Goal: Find specific page/section: Find specific page/section

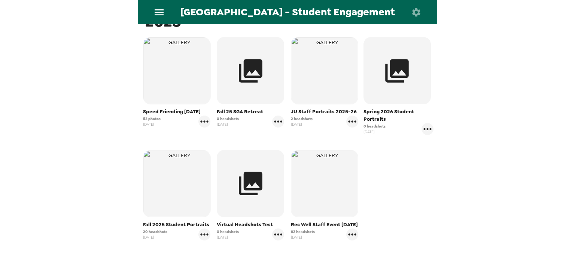
scroll to position [159, 0]
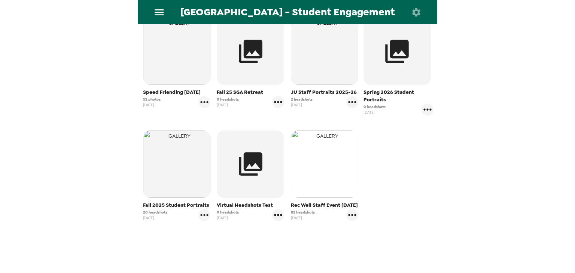
click at [317, 155] on img "button" at bounding box center [324, 164] width 67 height 67
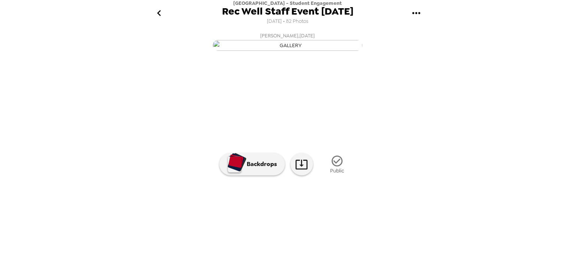
scroll to position [56, 0]
click at [403, 240] on img at bounding box center [408, 222] width 57 height 39
click at [352, 242] on img at bounding box center [348, 222] width 57 height 39
click at [346, 242] on img at bounding box center [348, 222] width 57 height 39
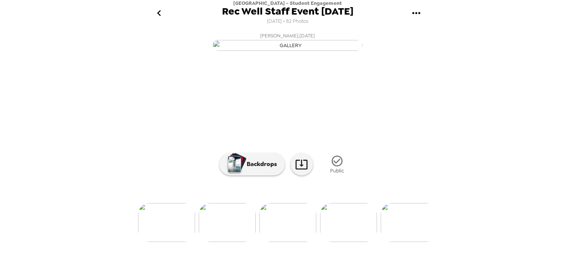
click at [160, 13] on icon "go back" at bounding box center [159, 13] width 12 height 12
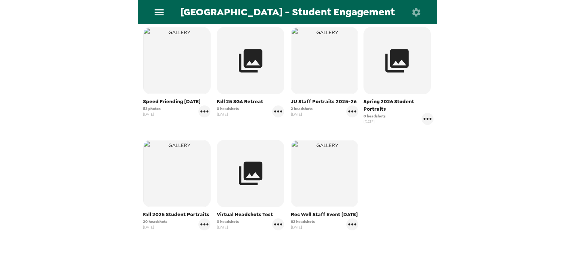
scroll to position [150, 0]
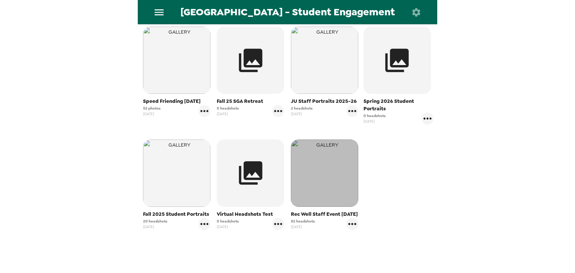
click at [319, 183] on img "button" at bounding box center [324, 173] width 67 height 67
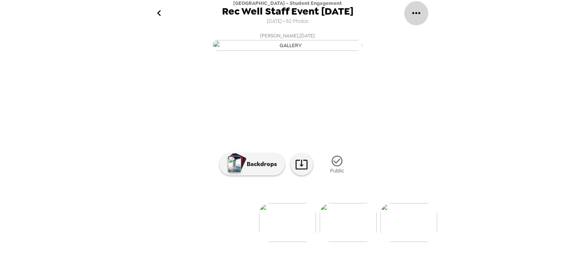
click at [415, 11] on icon "gallery menu" at bounding box center [416, 13] width 12 height 12
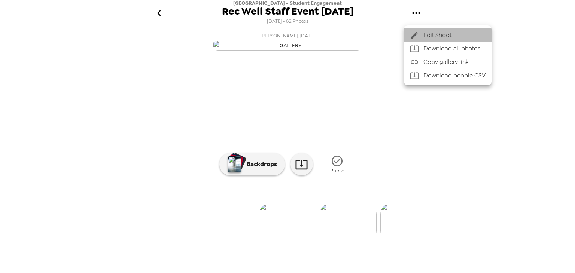
click at [425, 35] on span "Edit Shoot" at bounding box center [454, 35] width 62 height 9
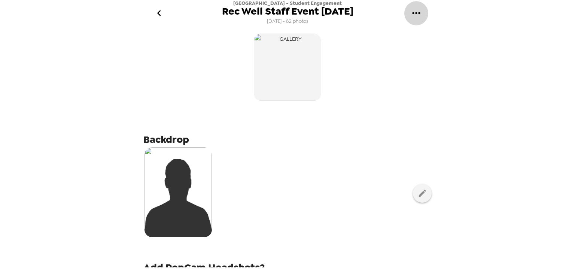
click at [414, 11] on icon "gallery menu" at bounding box center [416, 13] width 12 height 12
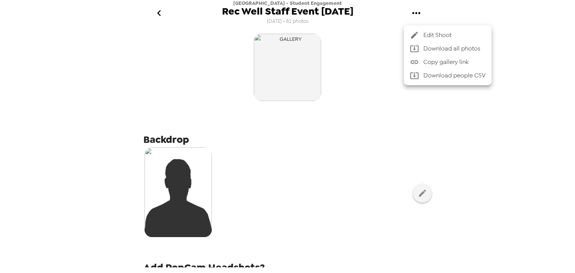
click at [159, 14] on div at bounding box center [287, 136] width 575 height 273
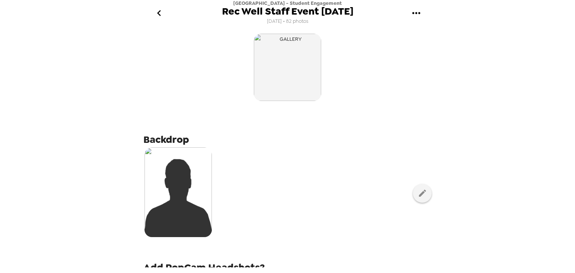
click at [155, 13] on icon "go back" at bounding box center [159, 13] width 12 height 12
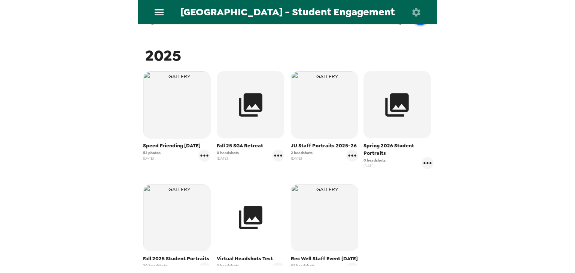
scroll to position [106, 0]
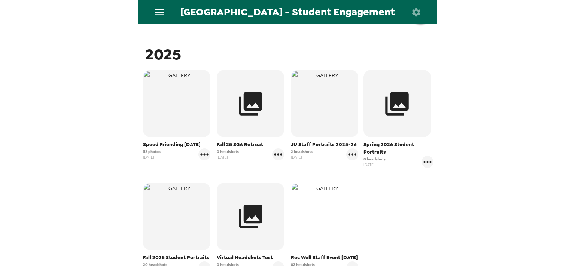
click at [313, 230] on img "button" at bounding box center [324, 216] width 67 height 67
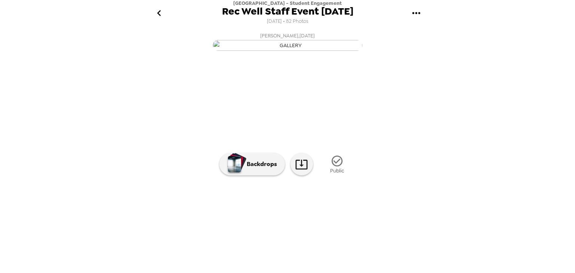
scroll to position [44, 0]
click at [342, 242] on img at bounding box center [348, 222] width 57 height 39
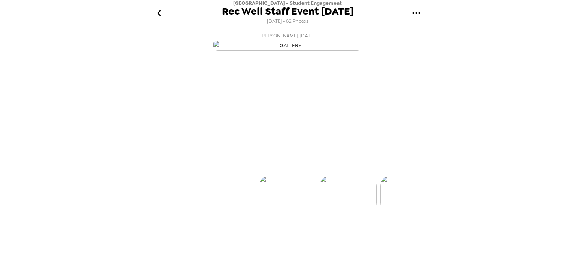
scroll to position [28, 0]
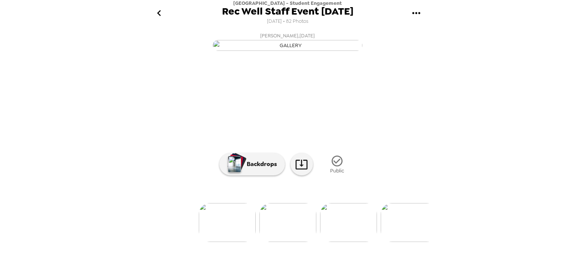
click at [286, 242] on img at bounding box center [287, 222] width 57 height 39
click at [230, 242] on img at bounding box center [227, 222] width 57 height 39
click at [248, 169] on p "Backdrops" at bounding box center [260, 164] width 34 height 9
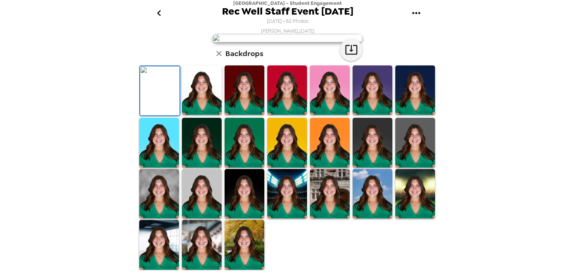
scroll to position [177, 0]
click at [241, 253] on img at bounding box center [245, 245] width 40 height 50
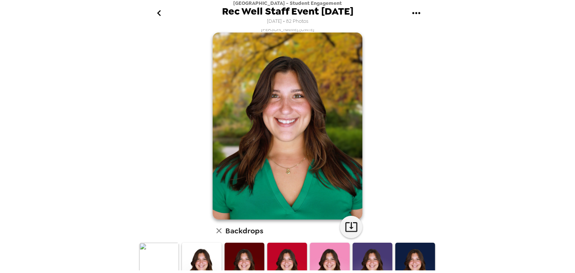
scroll to position [0, 0]
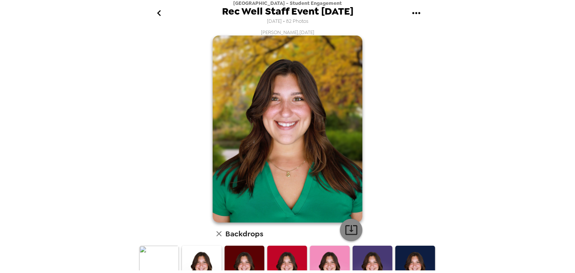
click at [347, 230] on icon "button" at bounding box center [351, 230] width 13 height 13
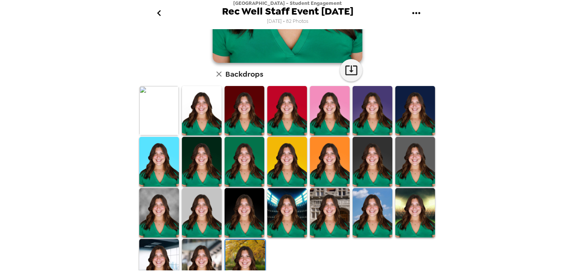
scroll to position [176, 0]
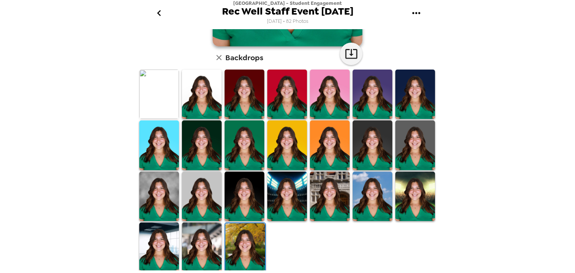
click at [208, 252] on img at bounding box center [202, 248] width 40 height 50
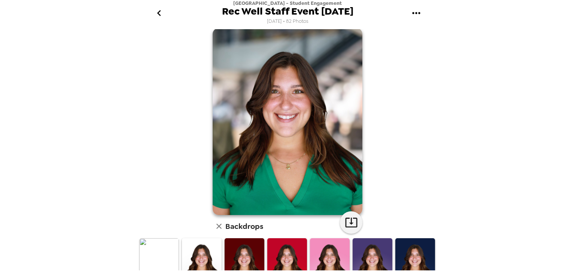
scroll to position [0, 0]
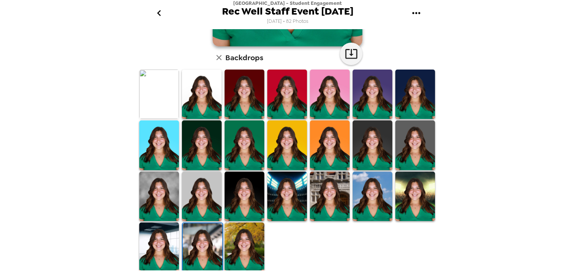
click at [162, 248] on img at bounding box center [159, 248] width 40 height 50
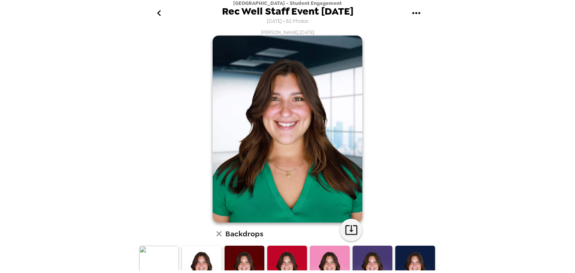
scroll to position [176, 0]
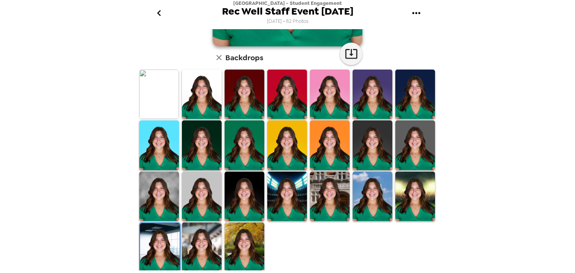
click at [201, 246] on img at bounding box center [202, 248] width 40 height 50
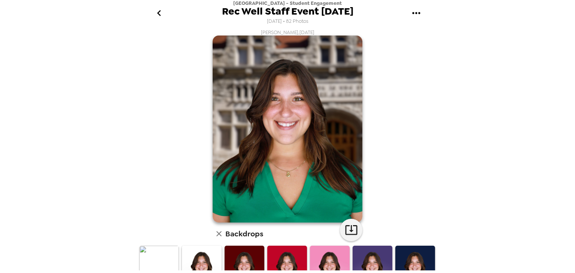
scroll to position [176, 0]
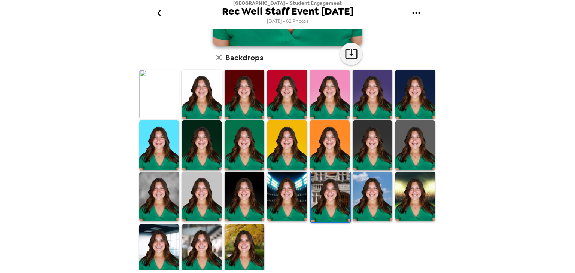
click at [159, 198] on img at bounding box center [159, 196] width 40 height 49
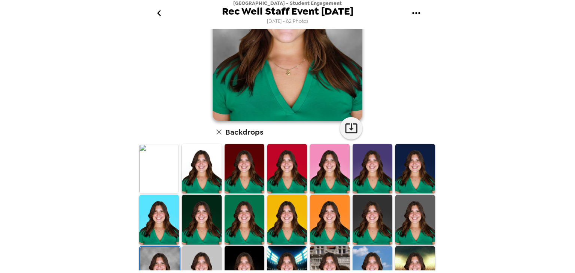
scroll to position [102, 0]
click at [157, 175] on img at bounding box center [159, 168] width 40 height 49
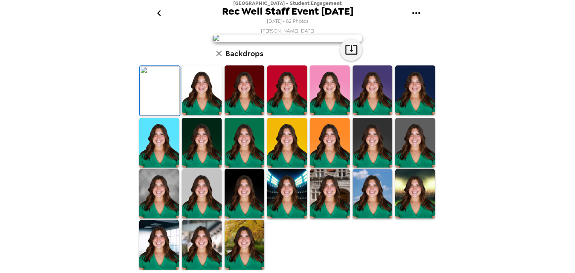
scroll to position [0, 0]
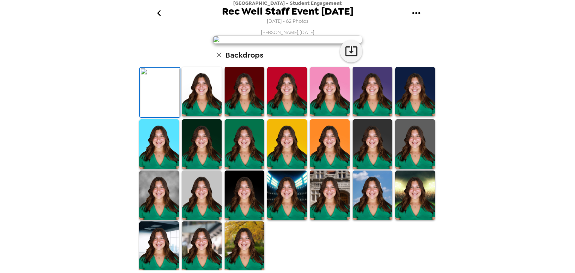
click at [172, 75] on div "Serinna Meister , 09-11-2025 Backdrops" at bounding box center [288, 150] width 300 height 243
click at [155, 10] on icon "go back" at bounding box center [159, 13] width 12 height 12
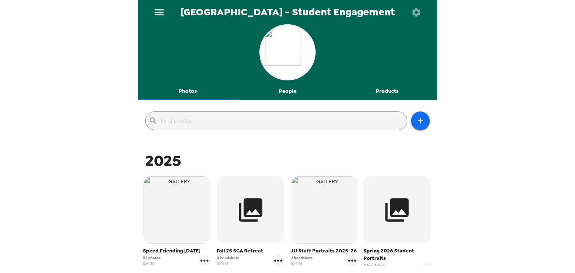
click at [186, 83] on button "Photos" at bounding box center [188, 91] width 100 height 18
click at [158, 14] on icon "menu" at bounding box center [159, 12] width 9 height 6
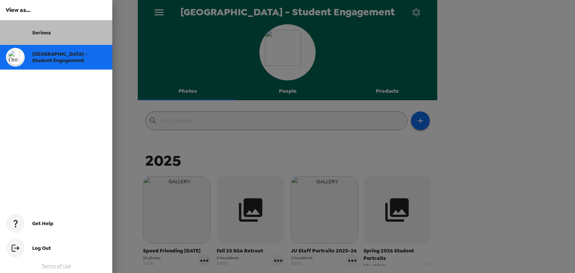
click at [53, 26] on div "Serinna" at bounding box center [56, 32] width 112 height 25
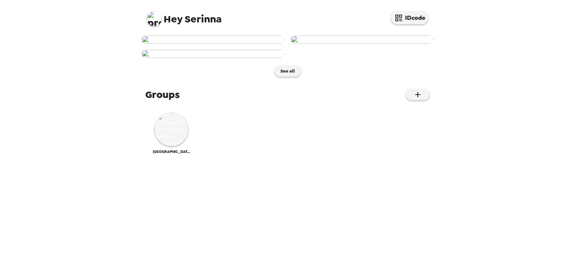
click at [189, 44] on img at bounding box center [213, 40] width 143 height 8
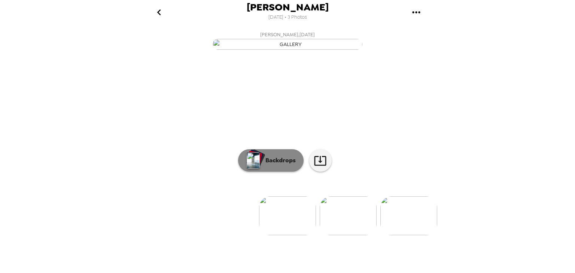
click at [268, 172] on button "Backdrops" at bounding box center [271, 160] width 66 height 22
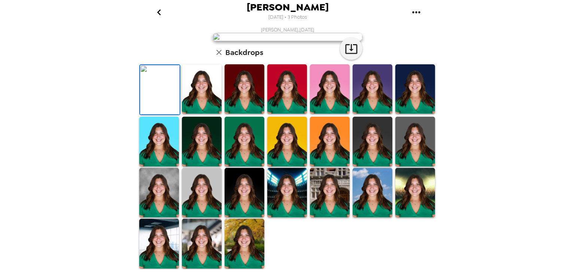
scroll to position [177, 0]
click at [149, 206] on img at bounding box center [159, 192] width 40 height 49
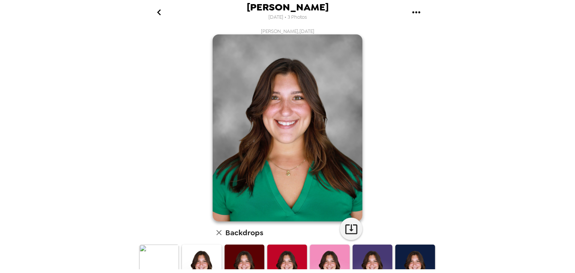
scroll to position [176, 0]
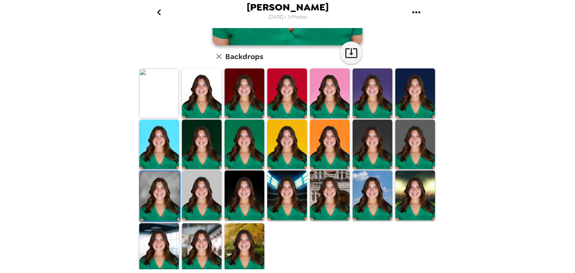
click at [201, 233] on img at bounding box center [202, 248] width 40 height 49
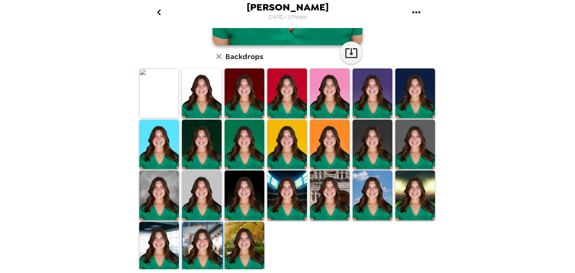
click at [243, 251] on img at bounding box center [245, 246] width 40 height 49
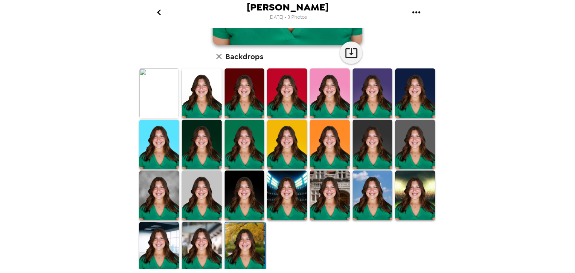
click at [195, 232] on img at bounding box center [202, 246] width 40 height 49
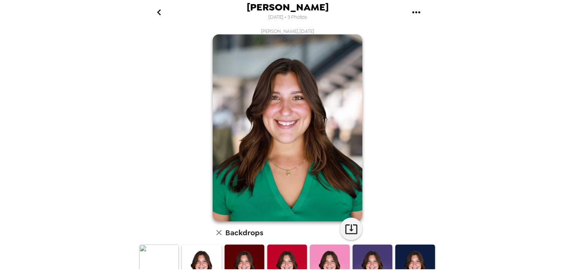
scroll to position [0, 0]
click at [184, 114] on div "Serinna Meister , 09-11-2025 Backdrops" at bounding box center [288, 239] width 300 height 422
click at [218, 234] on icon "button" at bounding box center [219, 232] width 9 height 9
click at [176, 201] on div "Serinna Meister , 09-11-2025 Backdrops" at bounding box center [288, 239] width 300 height 422
click at [157, 11] on icon "go back" at bounding box center [159, 12] width 12 height 12
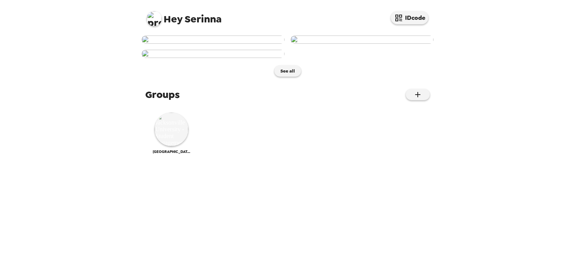
scroll to position [86, 0]
click at [193, 58] on img at bounding box center [213, 54] width 143 height 8
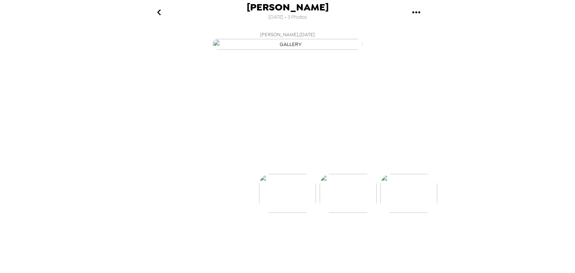
scroll to position [0, 120]
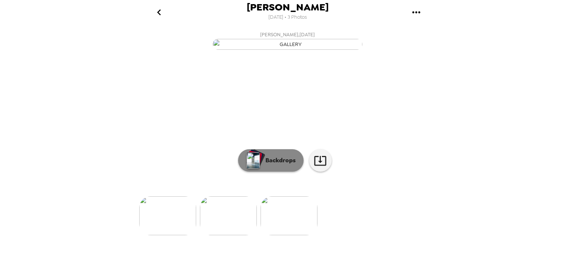
click at [258, 168] on div "button" at bounding box center [255, 158] width 18 height 19
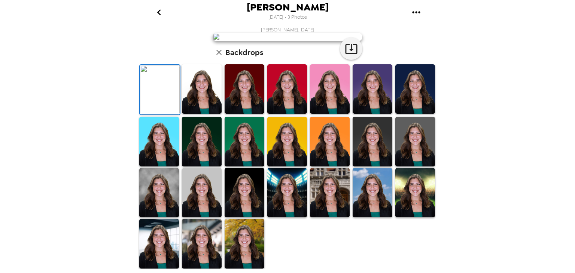
scroll to position [176, 0]
click at [242, 247] on img at bounding box center [245, 243] width 40 height 49
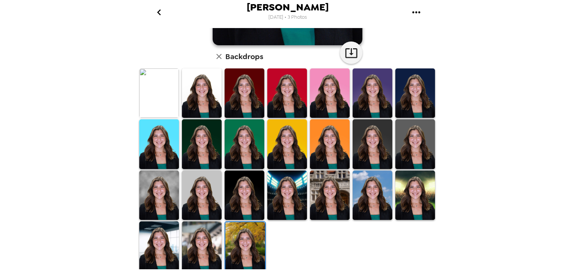
click at [153, 197] on img at bounding box center [159, 195] width 40 height 49
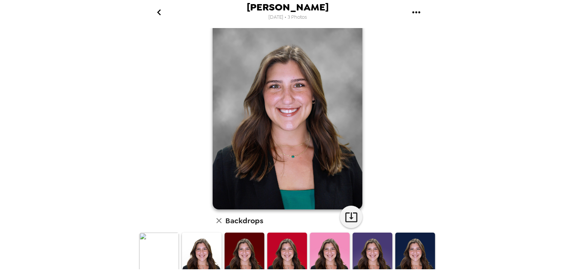
scroll to position [0, 0]
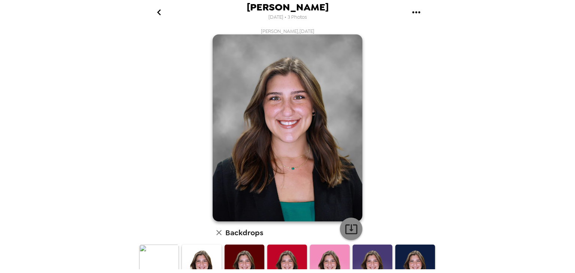
click at [347, 224] on icon "button" at bounding box center [351, 229] width 13 height 13
